Goal: Task Accomplishment & Management: Manage account settings

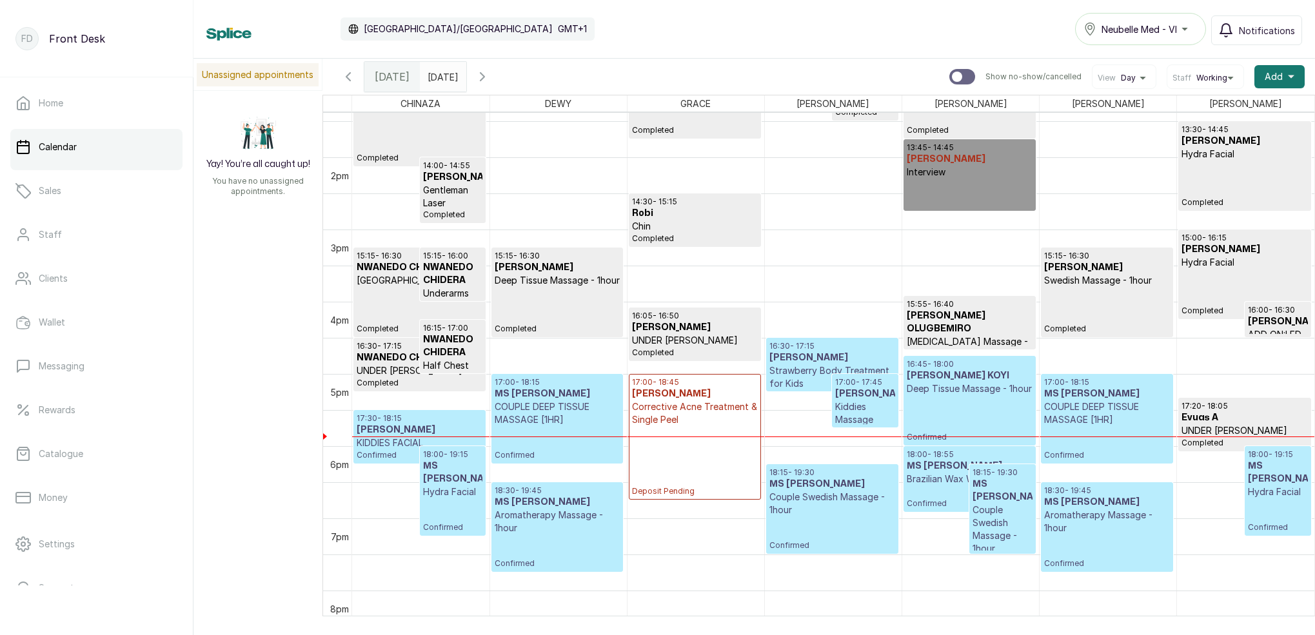
scroll to position [974, 0]
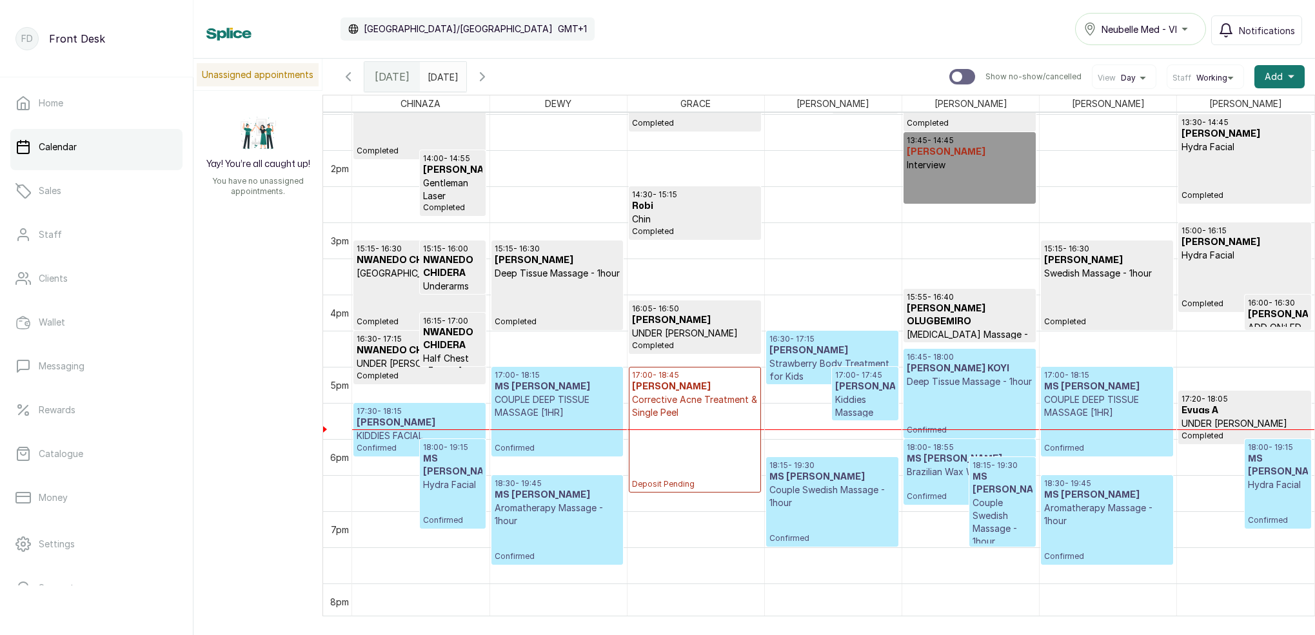
click at [853, 393] on h3 "[PERSON_NAME]" at bounding box center [864, 387] width 59 height 13
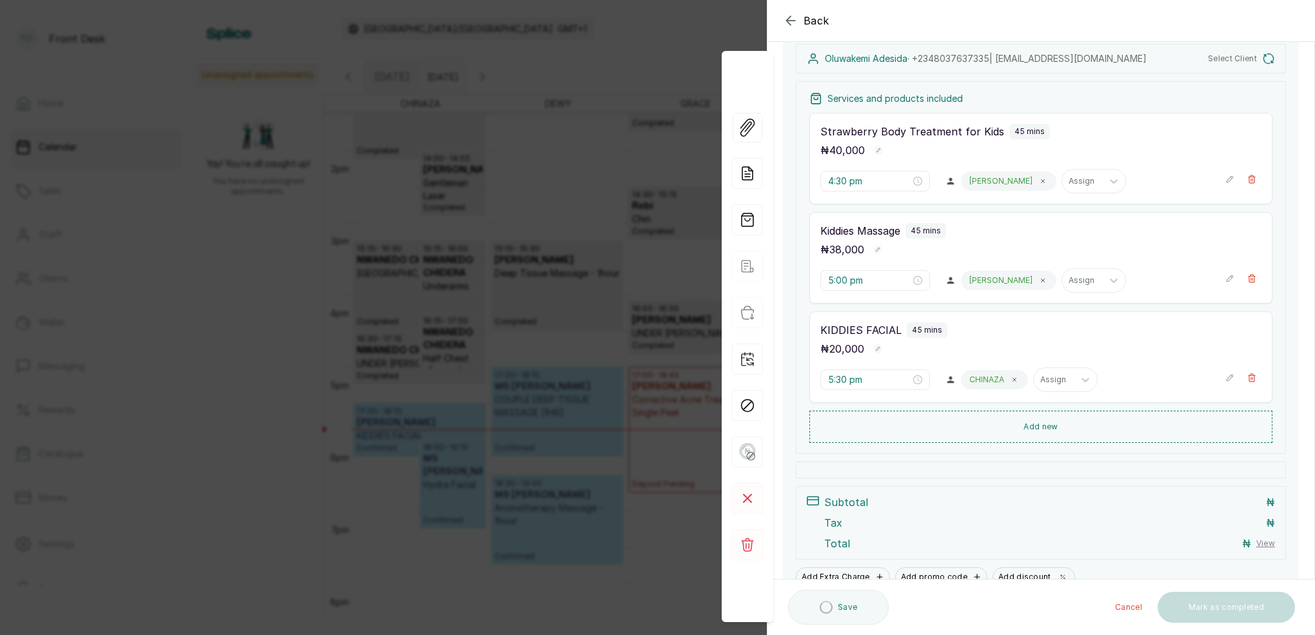
scroll to position [150, 0]
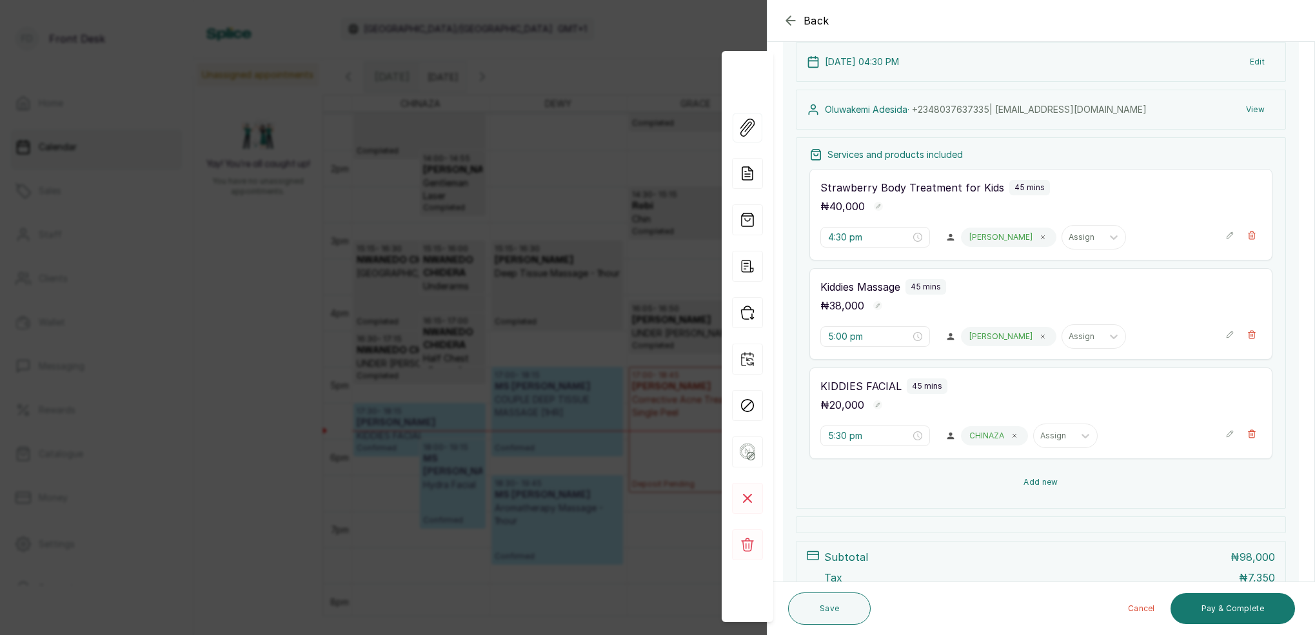
click at [1040, 480] on button "Add new" at bounding box center [1041, 482] width 463 height 31
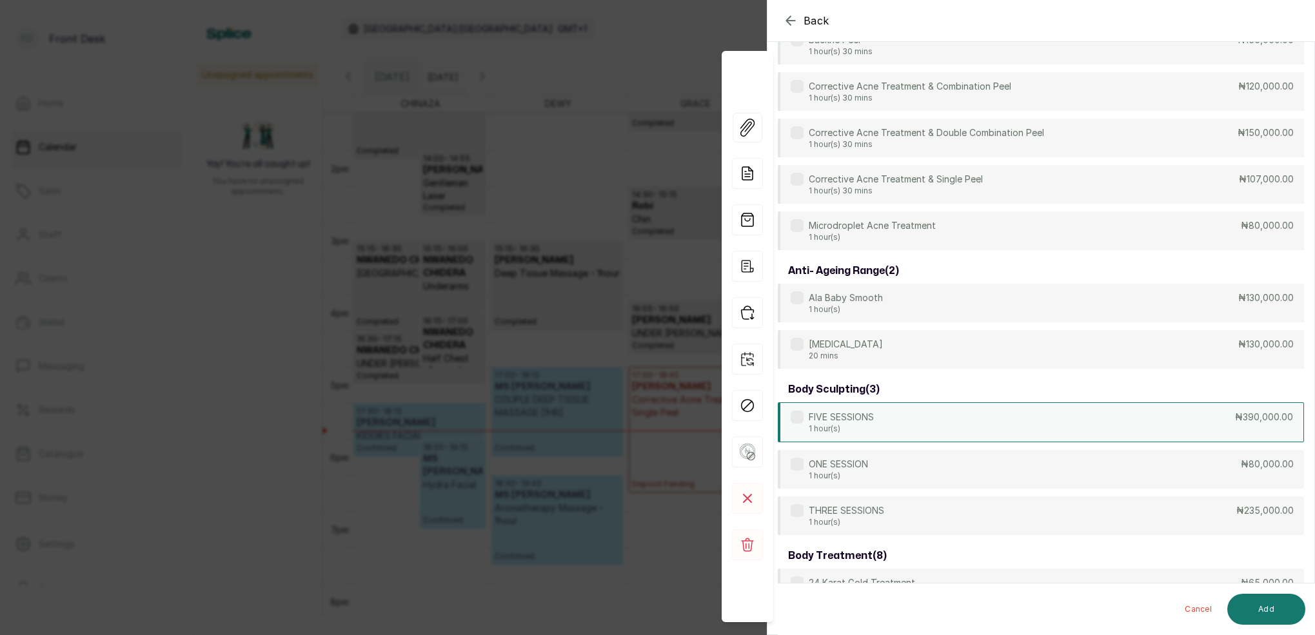
scroll to position [99, 0]
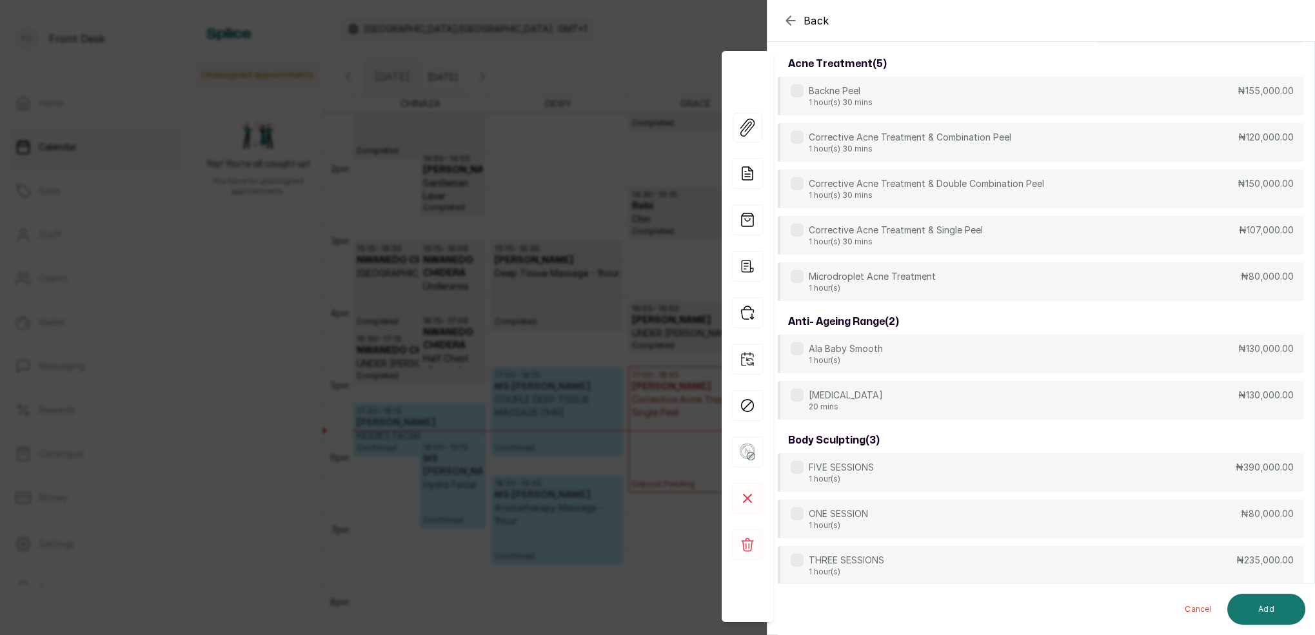
click at [994, 74] on div "acne treatment ( 5 )" at bounding box center [1041, 64] width 526 height 26
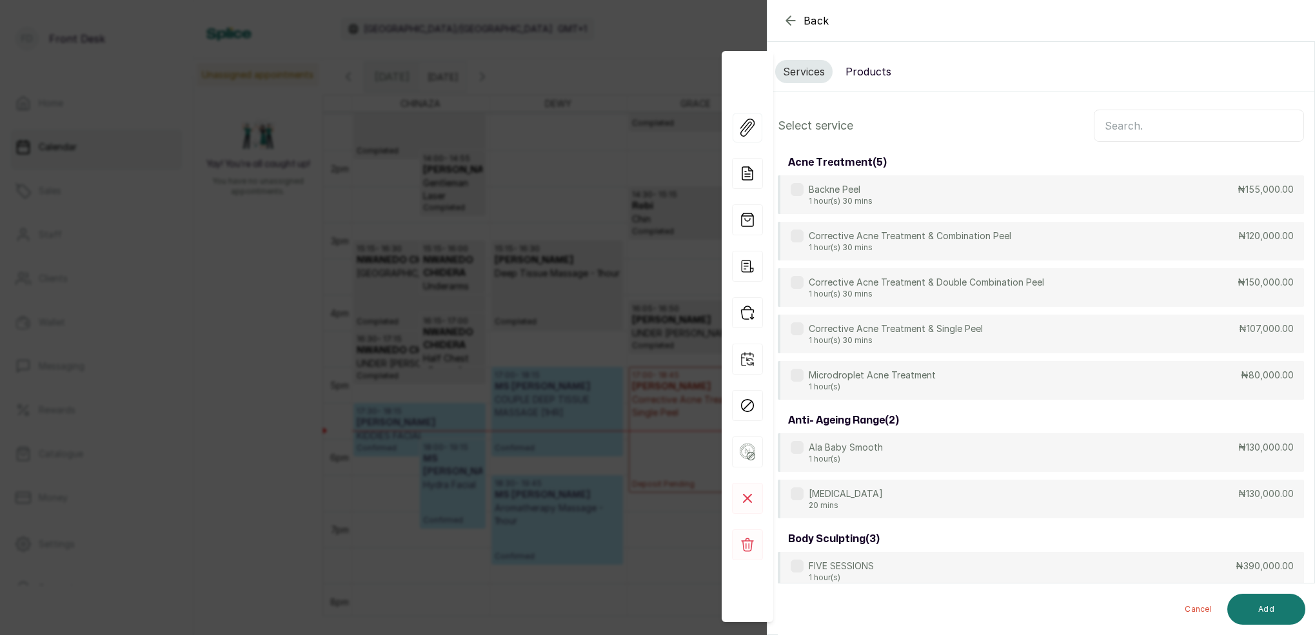
scroll to position [0, 0]
click at [1138, 115] on input "text" at bounding box center [1199, 126] width 210 height 32
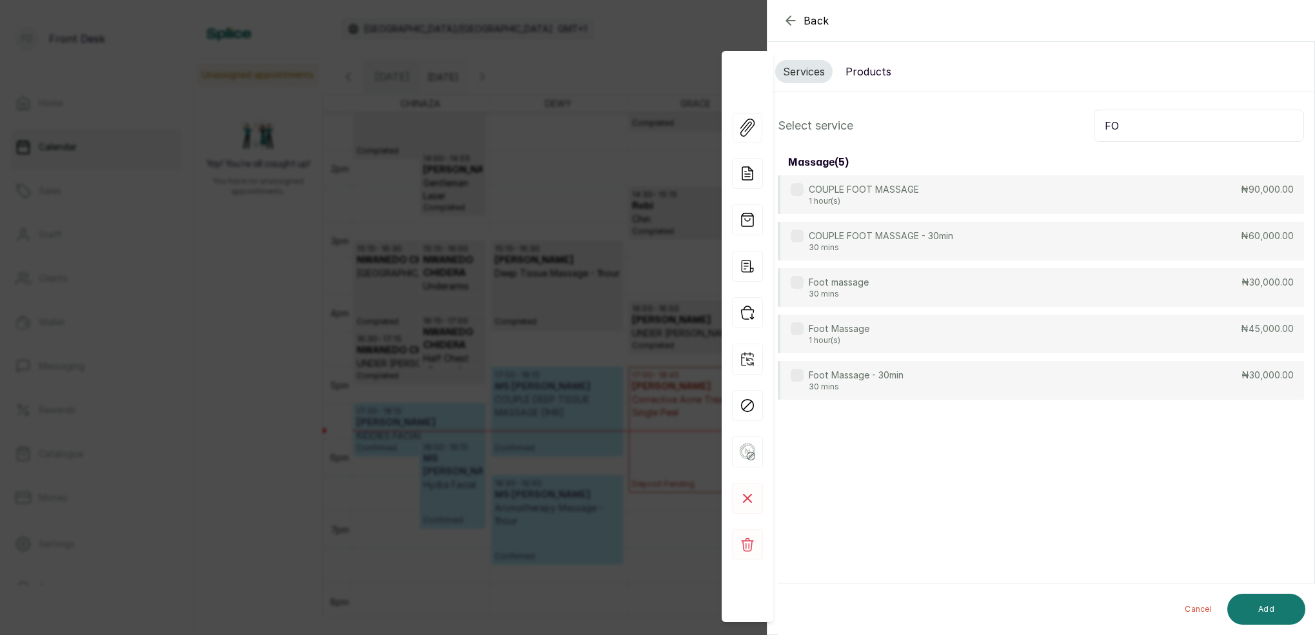
type input "F"
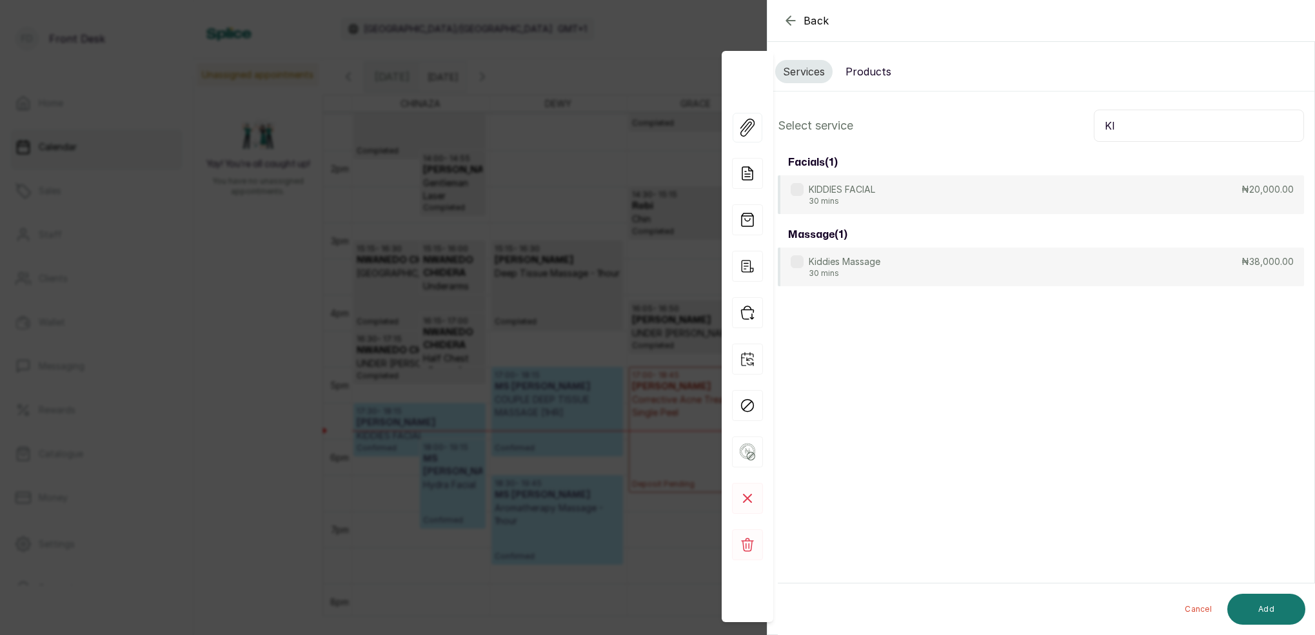
type input "K"
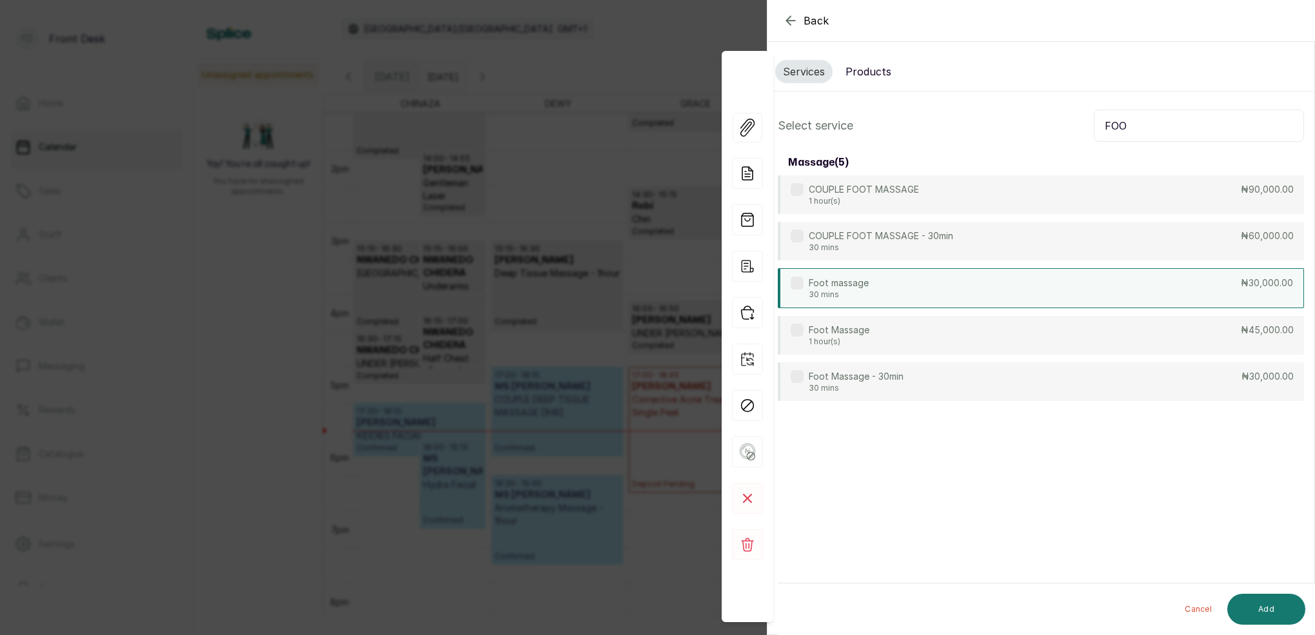
type input "FOO"
click at [895, 277] on div "Foot massage 30 mins ₦30,000.00" at bounding box center [1041, 288] width 526 height 40
click at [1264, 603] on button "Add" at bounding box center [1267, 609] width 78 height 31
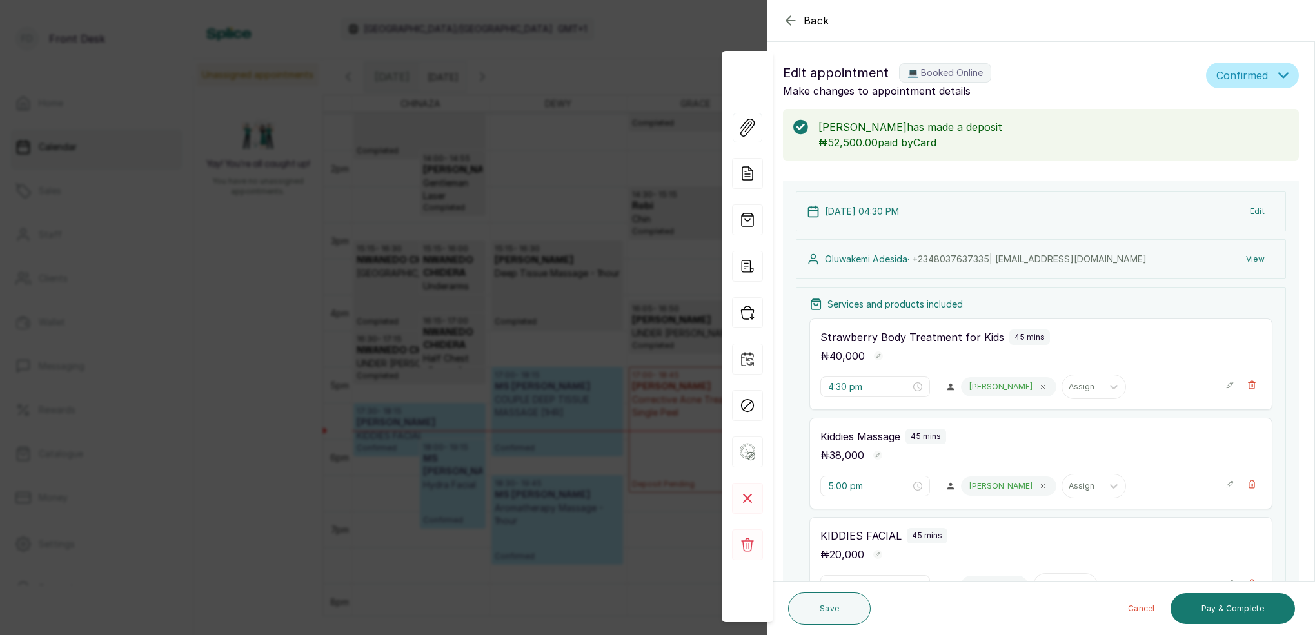
type input "6:15 pm"
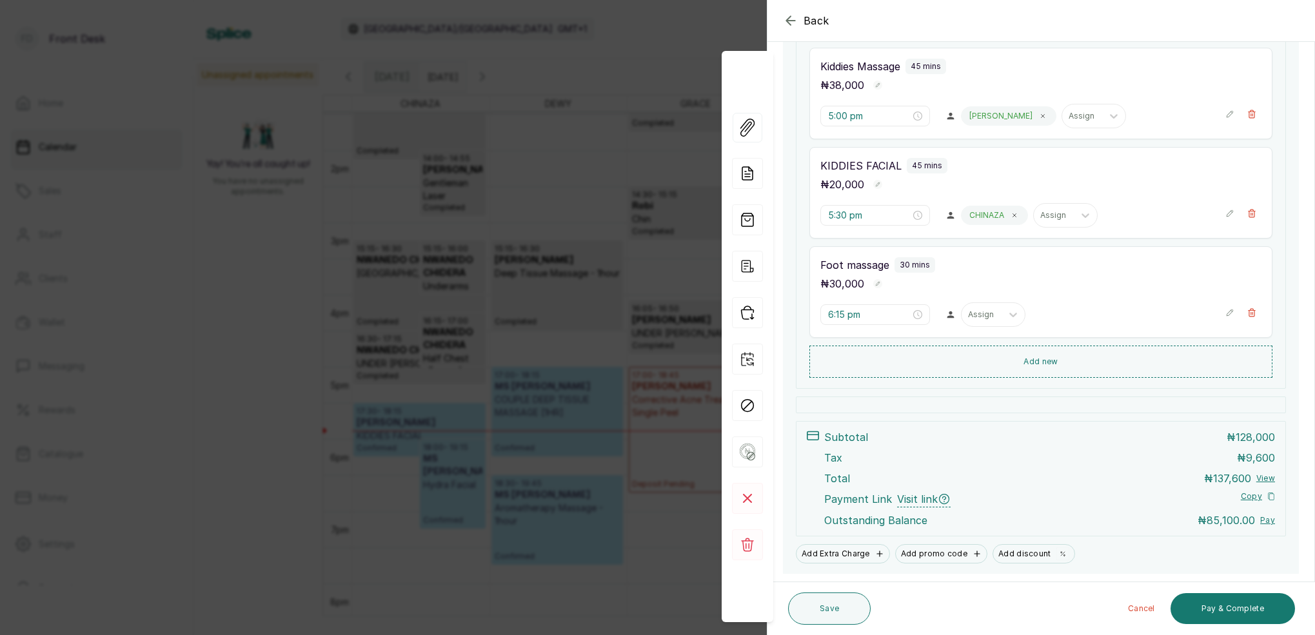
scroll to position [393, 0]
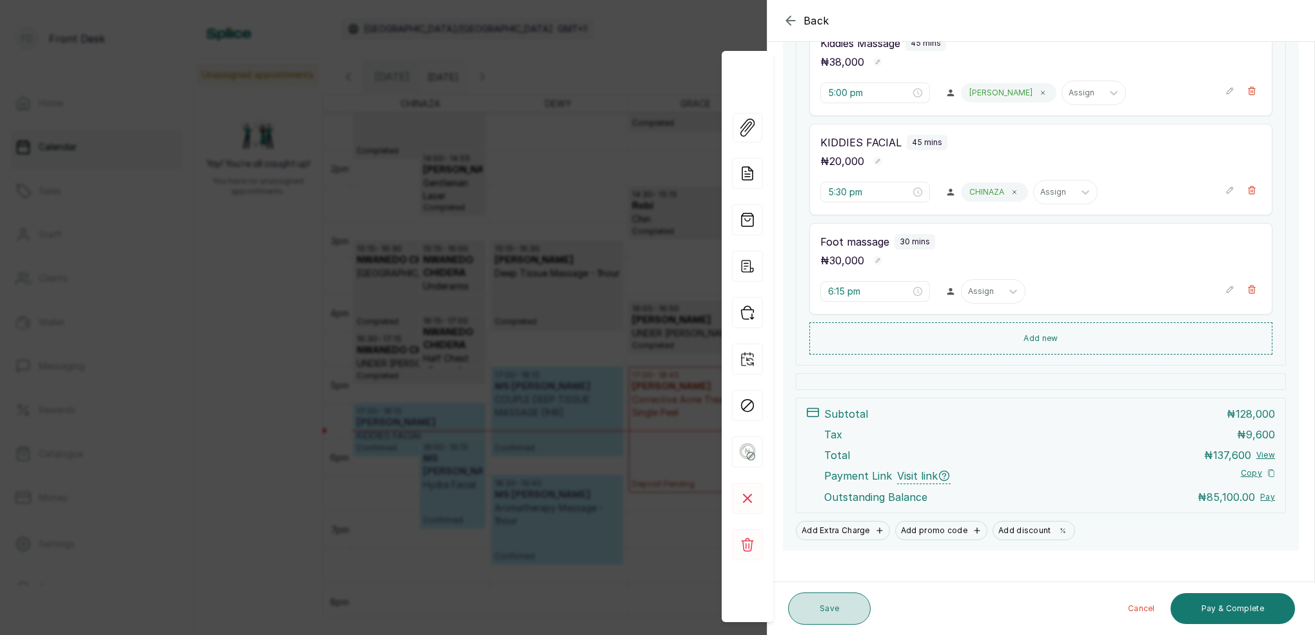
click at [834, 604] on button "Save" at bounding box center [829, 609] width 83 height 32
click at [842, 613] on button "Save" at bounding box center [829, 609] width 83 height 32
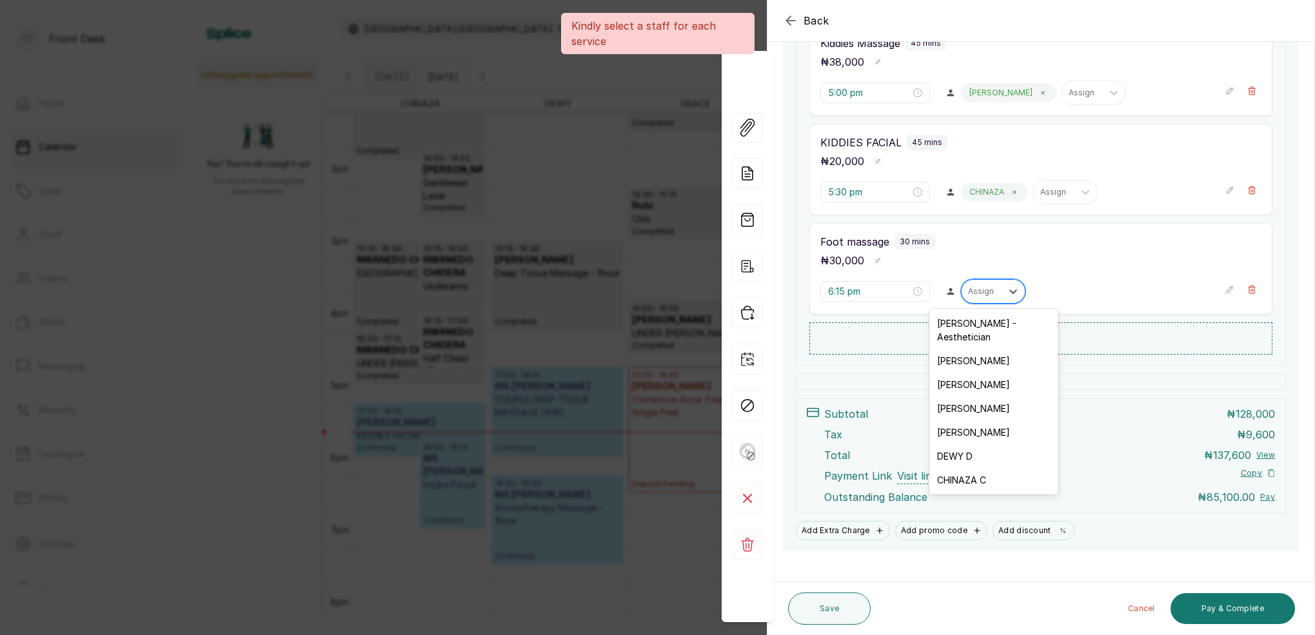
click at [997, 291] on div "Assign" at bounding box center [982, 291] width 40 height 17
click at [960, 398] on div "[PERSON_NAME]" at bounding box center [994, 409] width 129 height 24
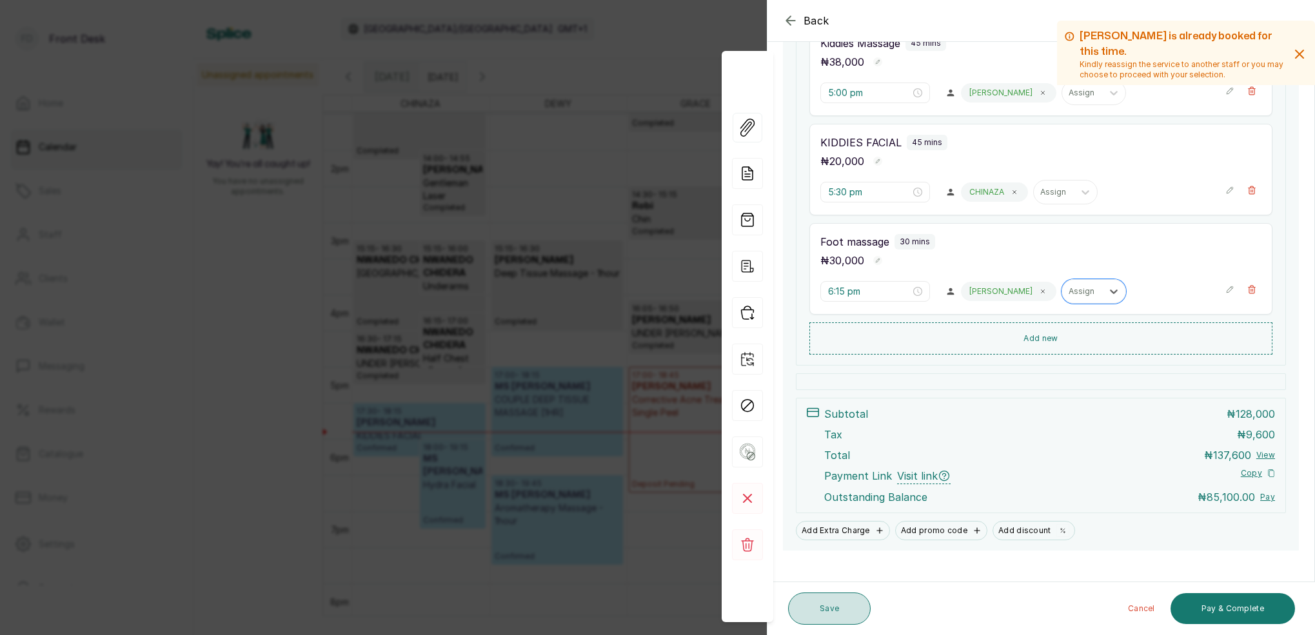
click at [847, 604] on button "Save" at bounding box center [829, 609] width 83 height 32
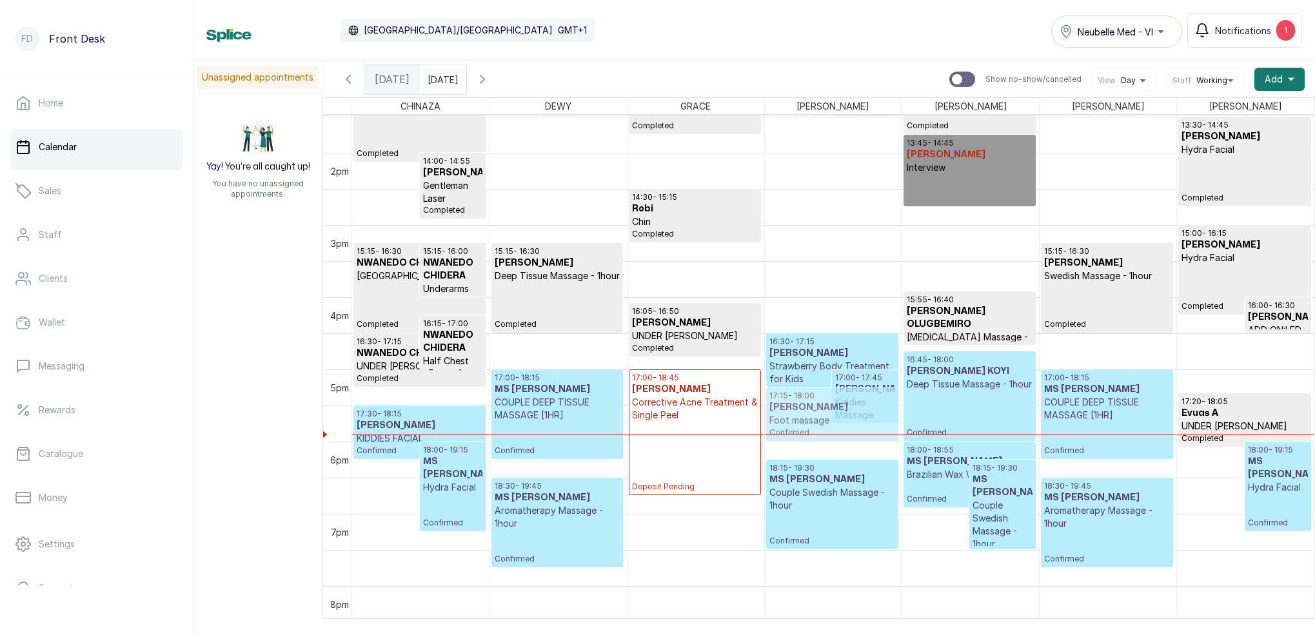
drag, startPoint x: 855, startPoint y: 489, endPoint x: 846, endPoint y: 406, distance: 83.7
click at [846, 404] on div "11:00 - 12:15 [PERSON_NAME] Extra Brightening Hammam Completed 12:00 - 13:30 [P…" at bounding box center [833, 8] width 137 height 1734
click at [853, 396] on h3 "[PERSON_NAME]" at bounding box center [864, 389] width 59 height 13
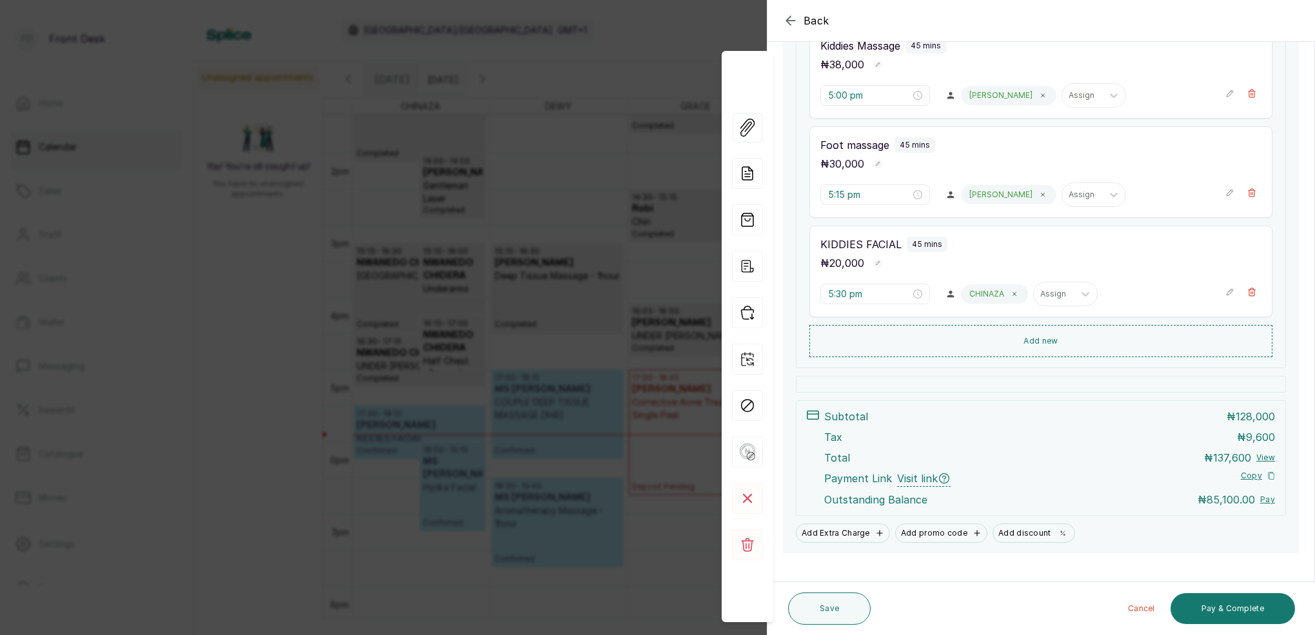
scroll to position [401, 0]
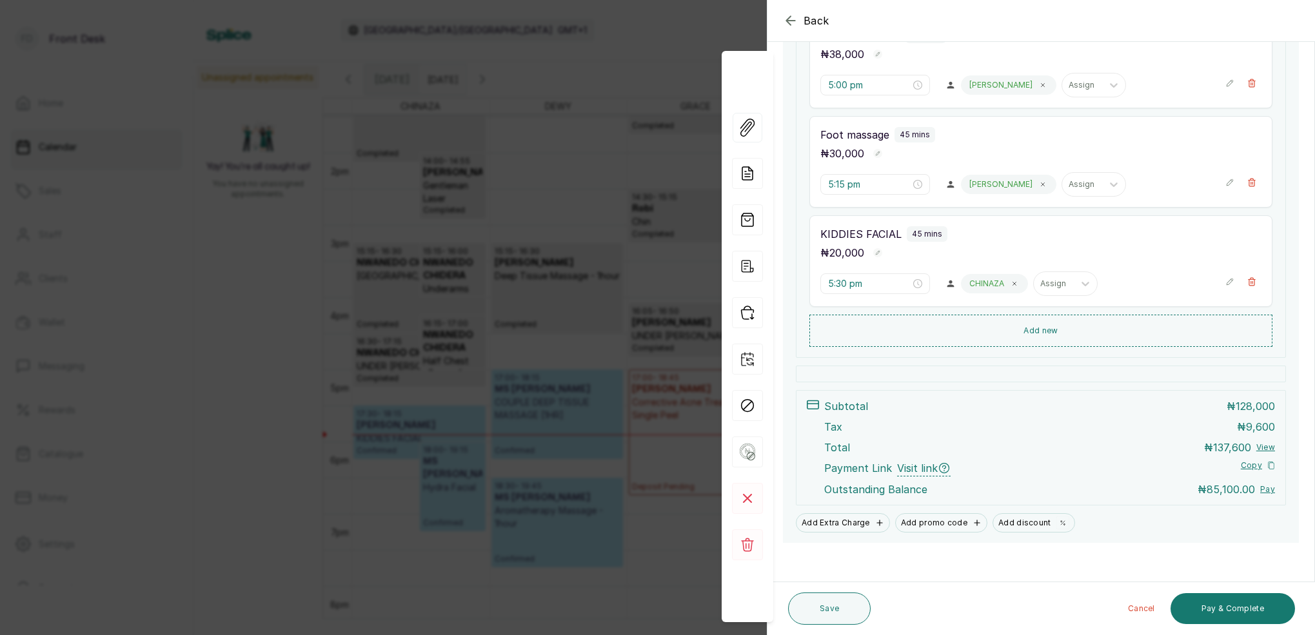
click at [1011, 527] on button "Add discount" at bounding box center [1034, 522] width 83 height 19
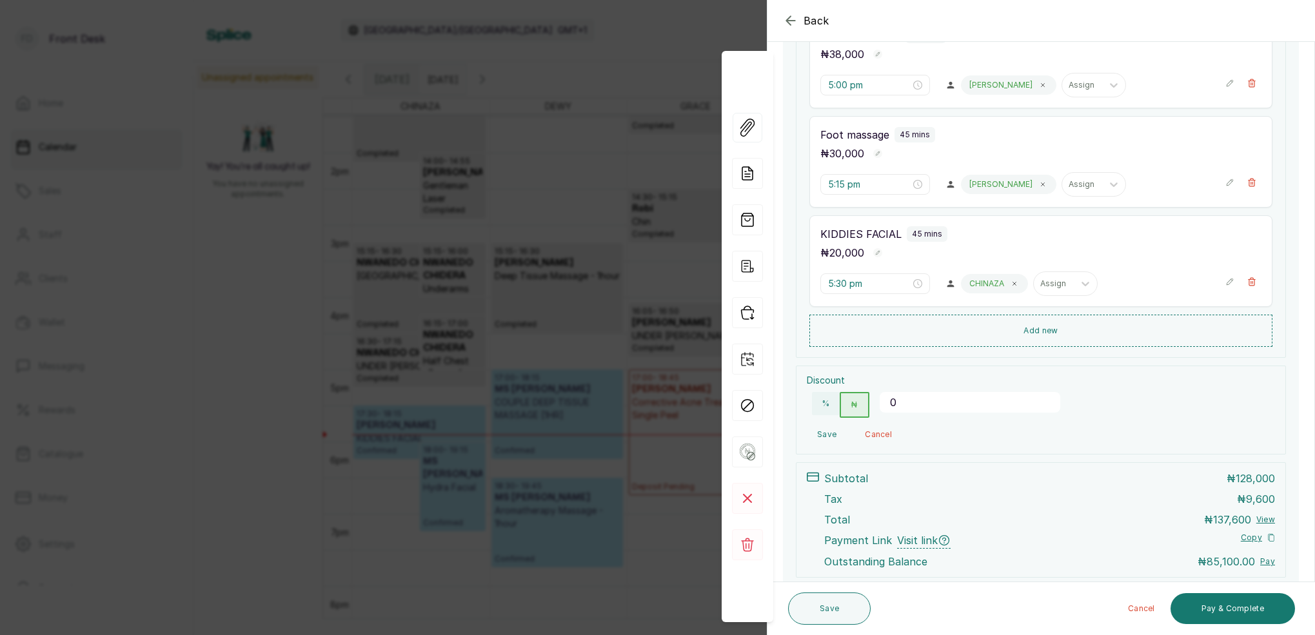
click at [858, 402] on button "₦" at bounding box center [854, 405] width 29 height 26
click at [903, 401] on input "0" at bounding box center [970, 402] width 181 height 21
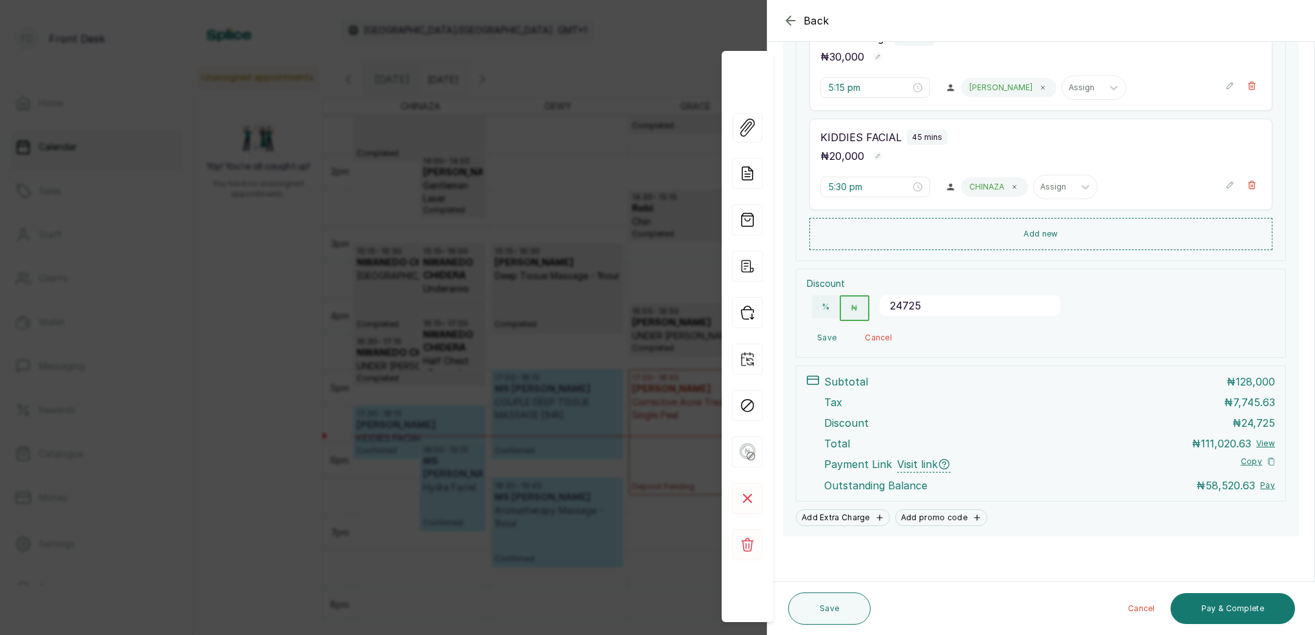
scroll to position [498, 0]
type input "24"
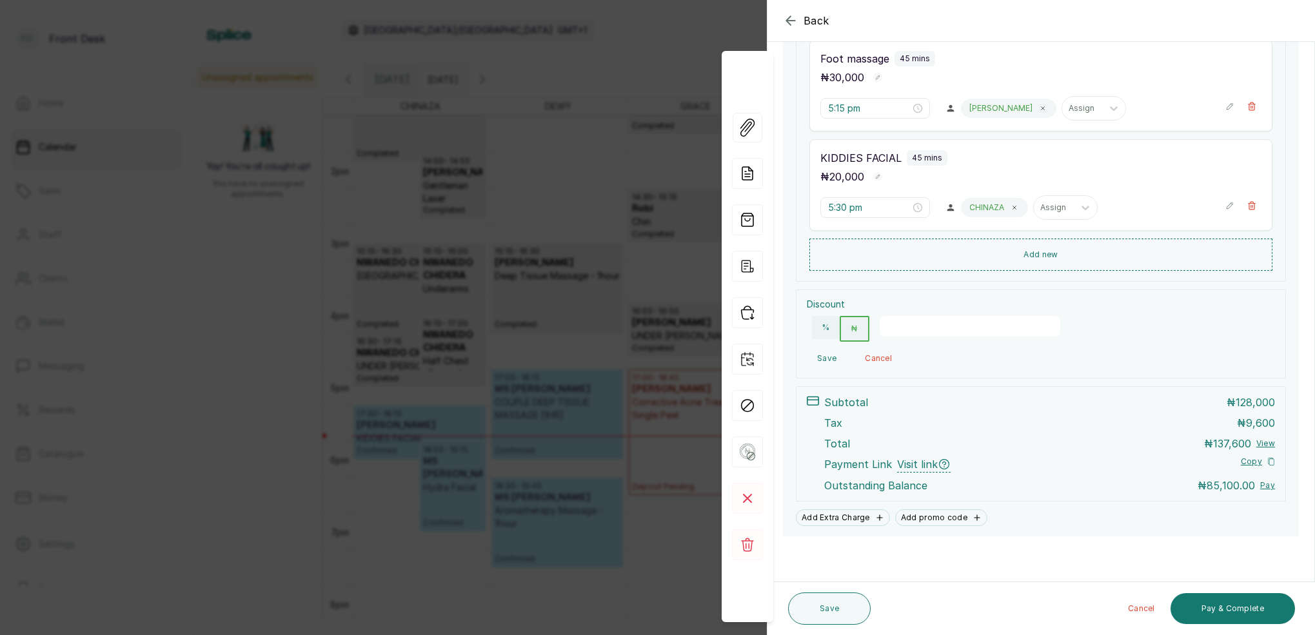
scroll to position [476, 0]
click at [832, 363] on button "Save" at bounding box center [827, 359] width 40 height 23
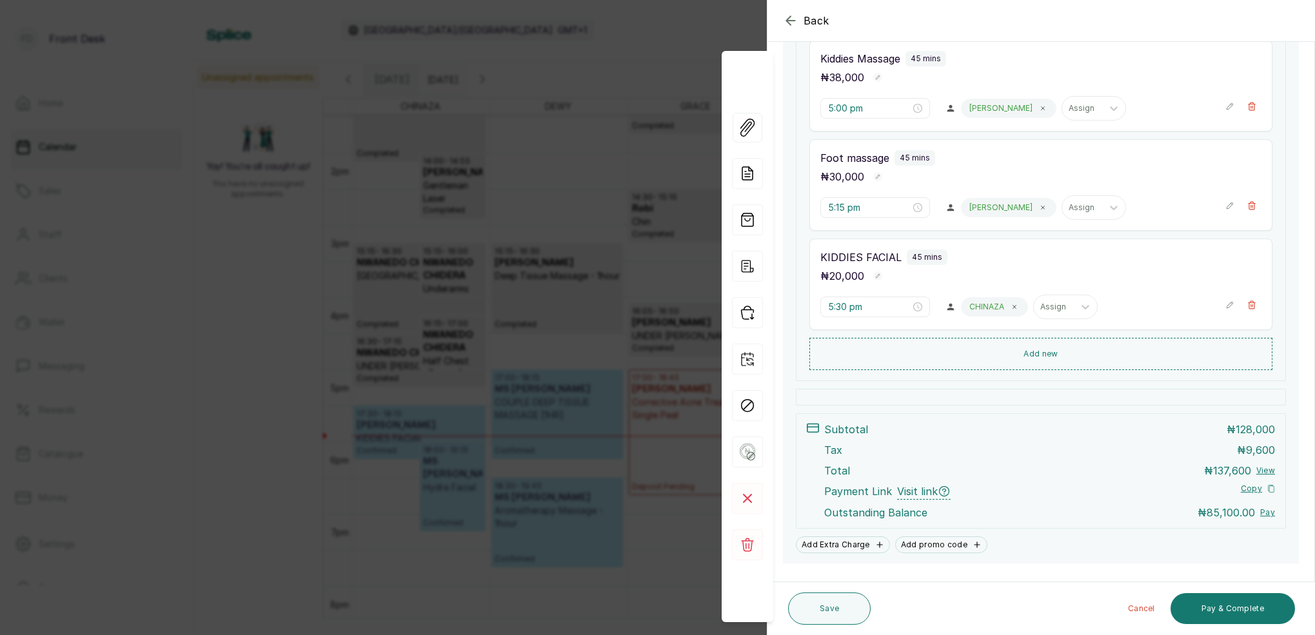
scroll to position [371, 0]
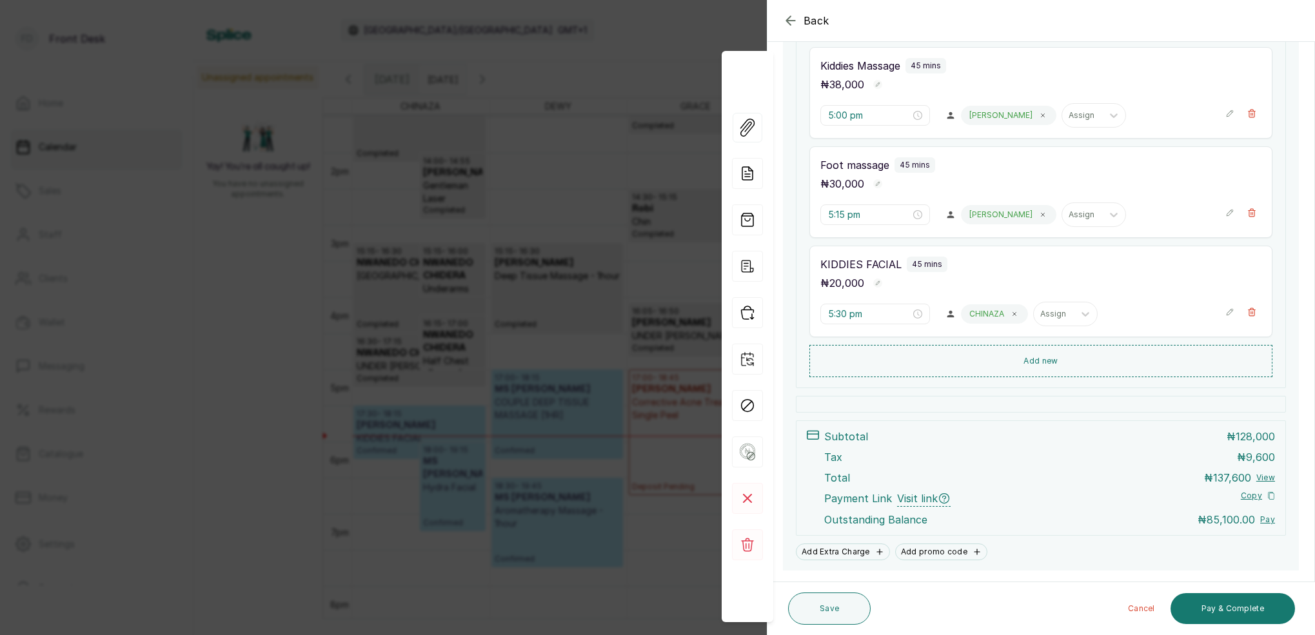
click at [1253, 214] on icon "button" at bounding box center [1252, 212] width 9 height 9
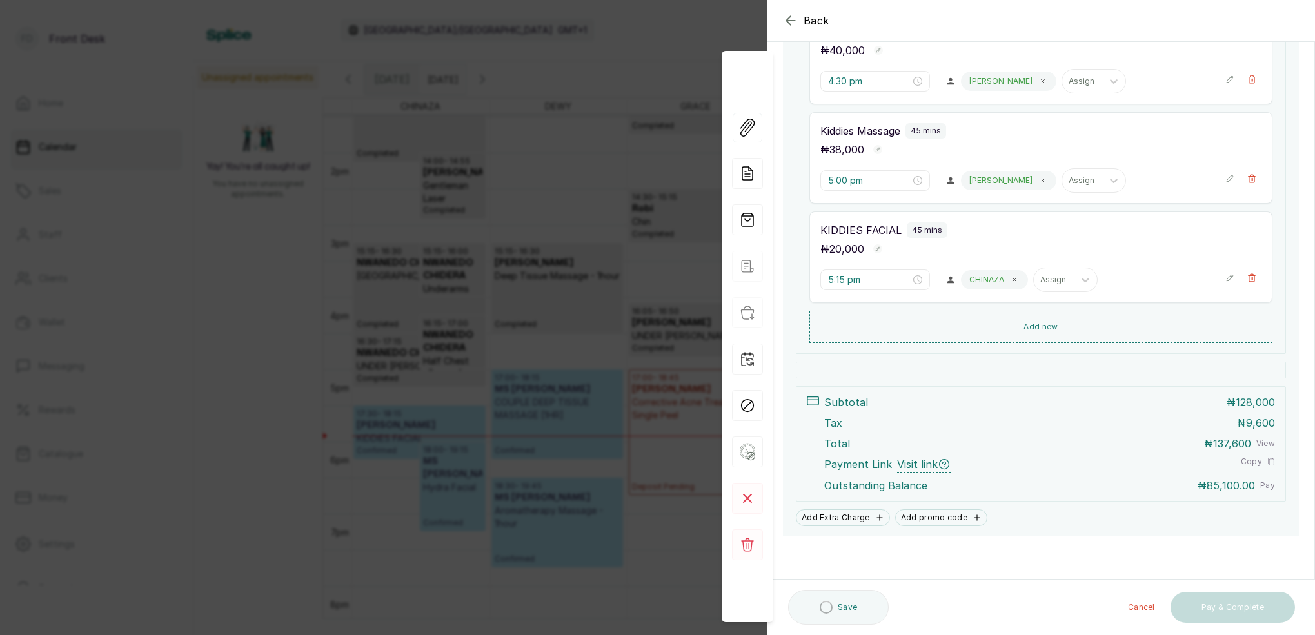
type input "5:30 pm"
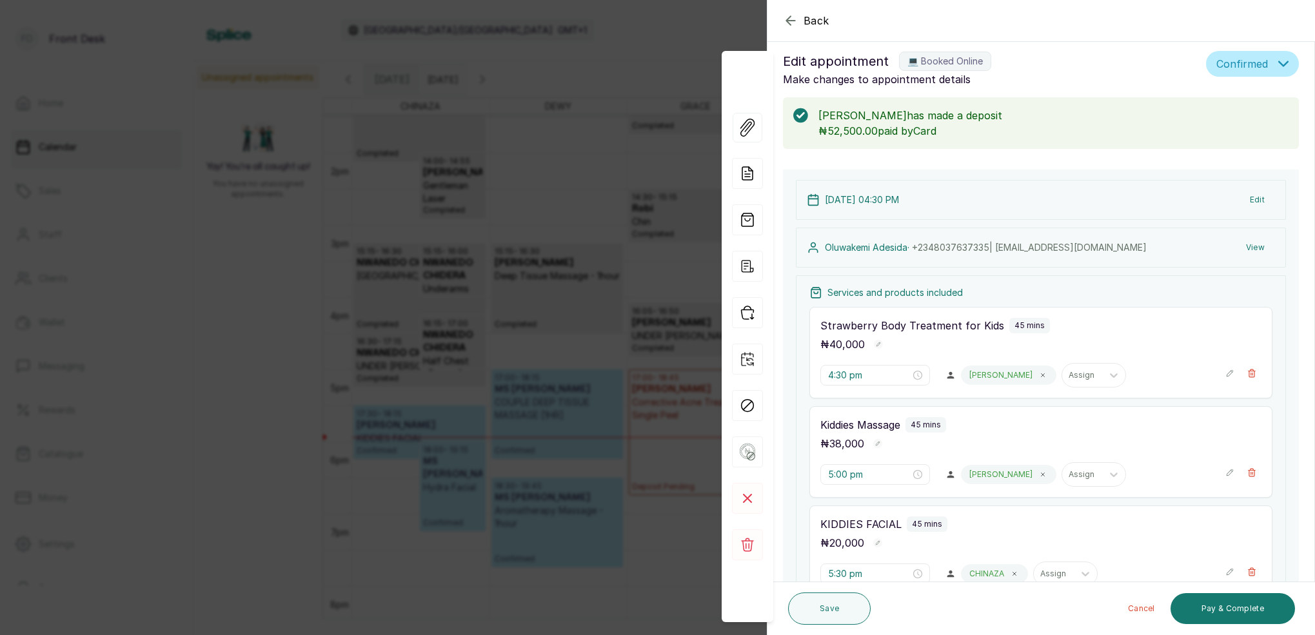
scroll to position [15, 0]
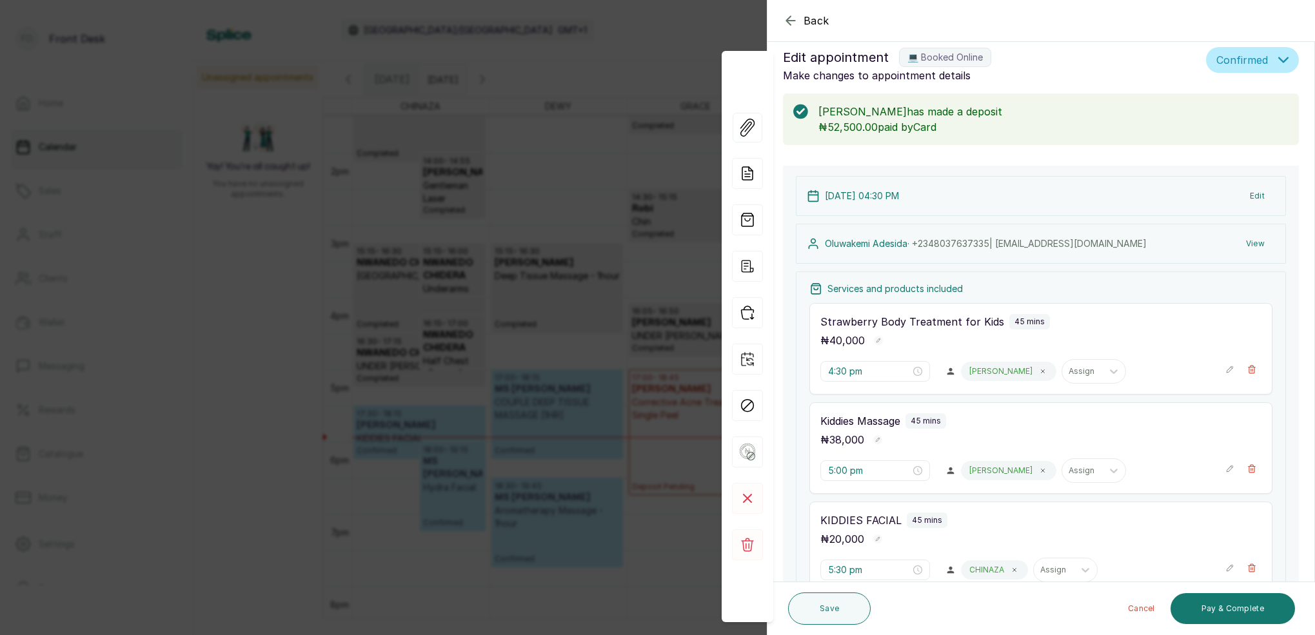
click at [791, 17] on icon "button" at bounding box center [790, 20] width 15 height 15
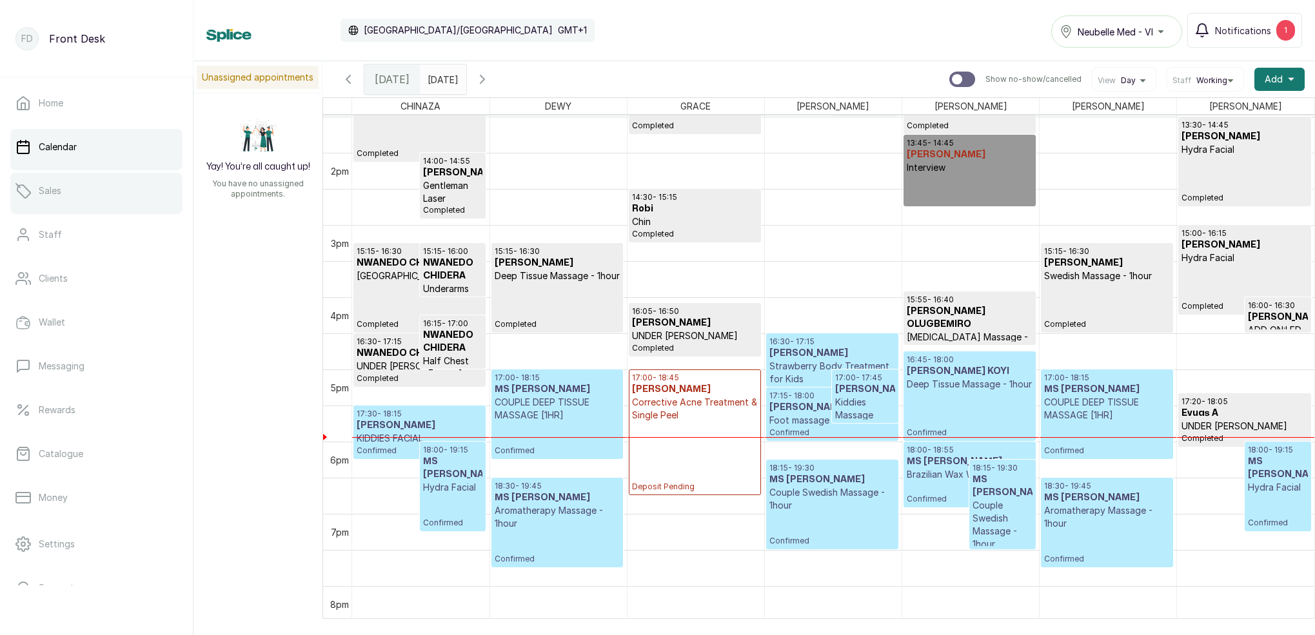
click at [54, 192] on p "Sales" at bounding box center [50, 190] width 23 height 13
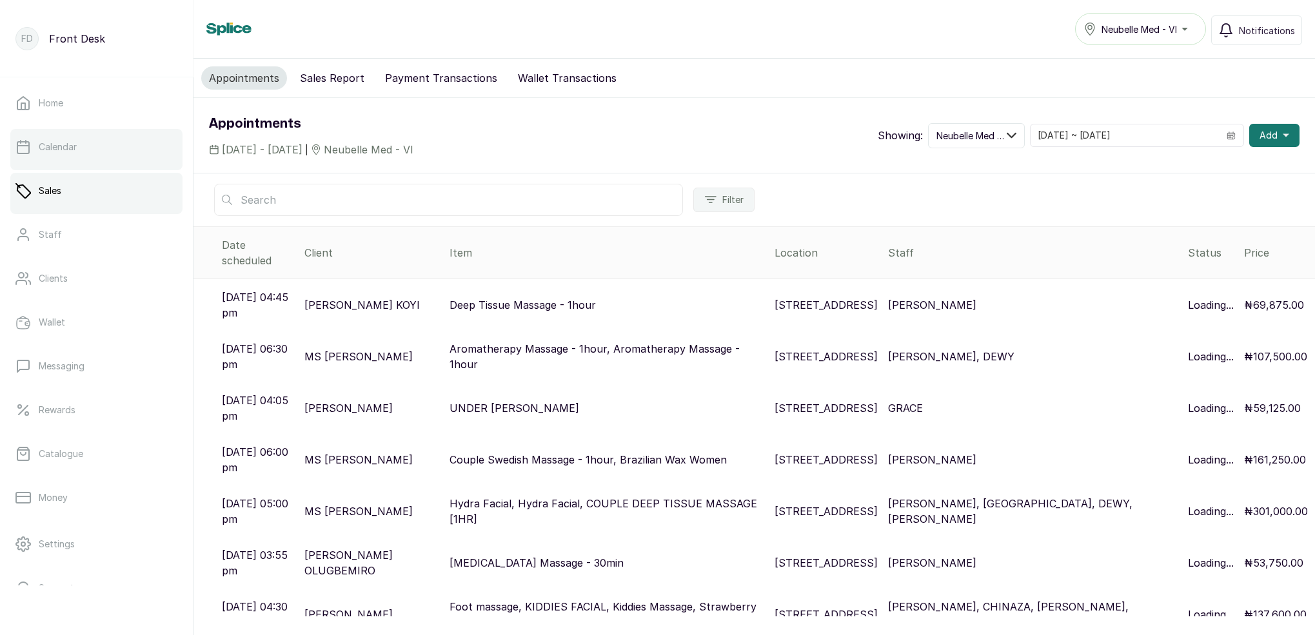
click at [61, 152] on p "Calendar" at bounding box center [58, 147] width 38 height 13
